Goal: Task Accomplishment & Management: Manage account settings

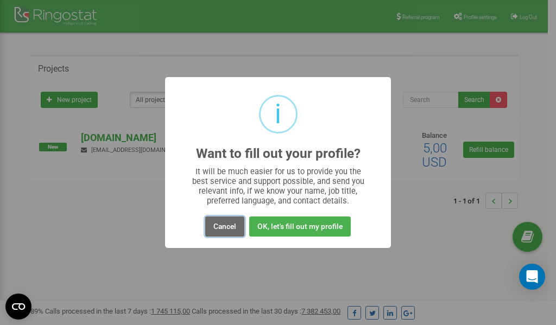
click at [224, 230] on button "Cancel" at bounding box center [224, 227] width 39 height 20
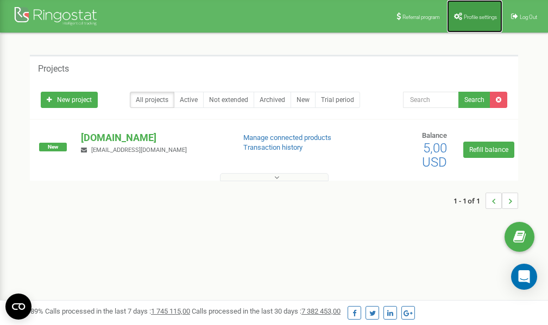
click at [471, 12] on link "Profile settings" at bounding box center [474, 16] width 55 height 33
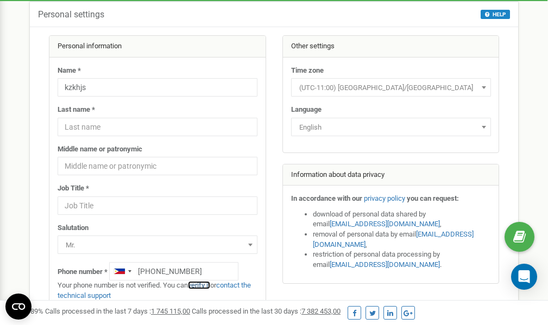
click at [203, 286] on link "verify it" at bounding box center [199, 285] width 22 height 8
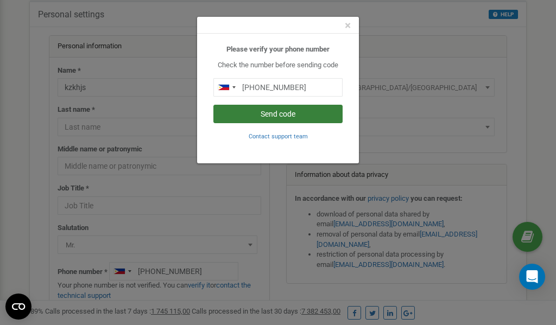
click at [281, 115] on button "Send code" at bounding box center [277, 114] width 129 height 18
